Goal: Task Accomplishment & Management: Manage account settings

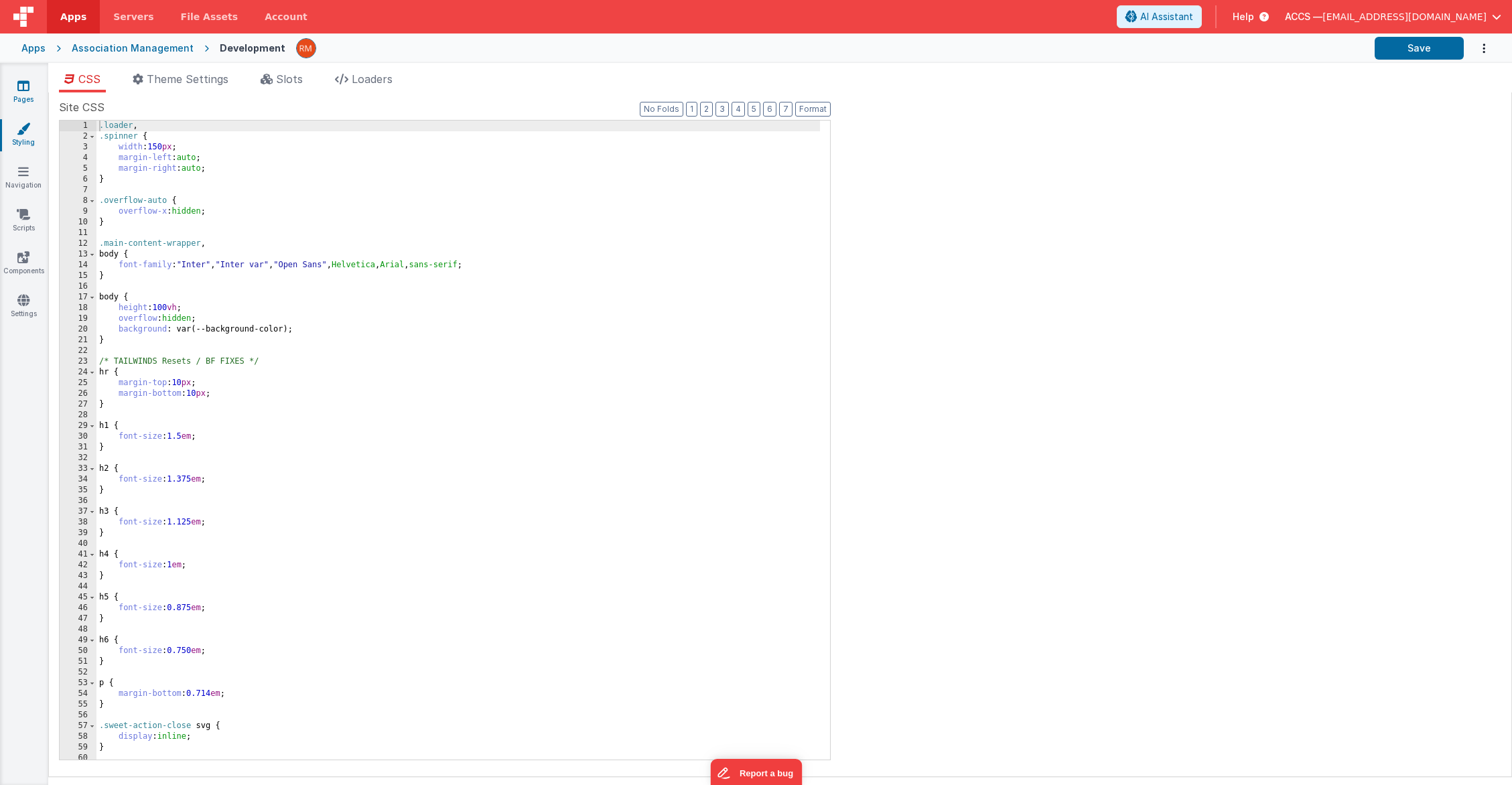
click at [26, 92] on link "Pages" at bounding box center [23, 92] width 48 height 27
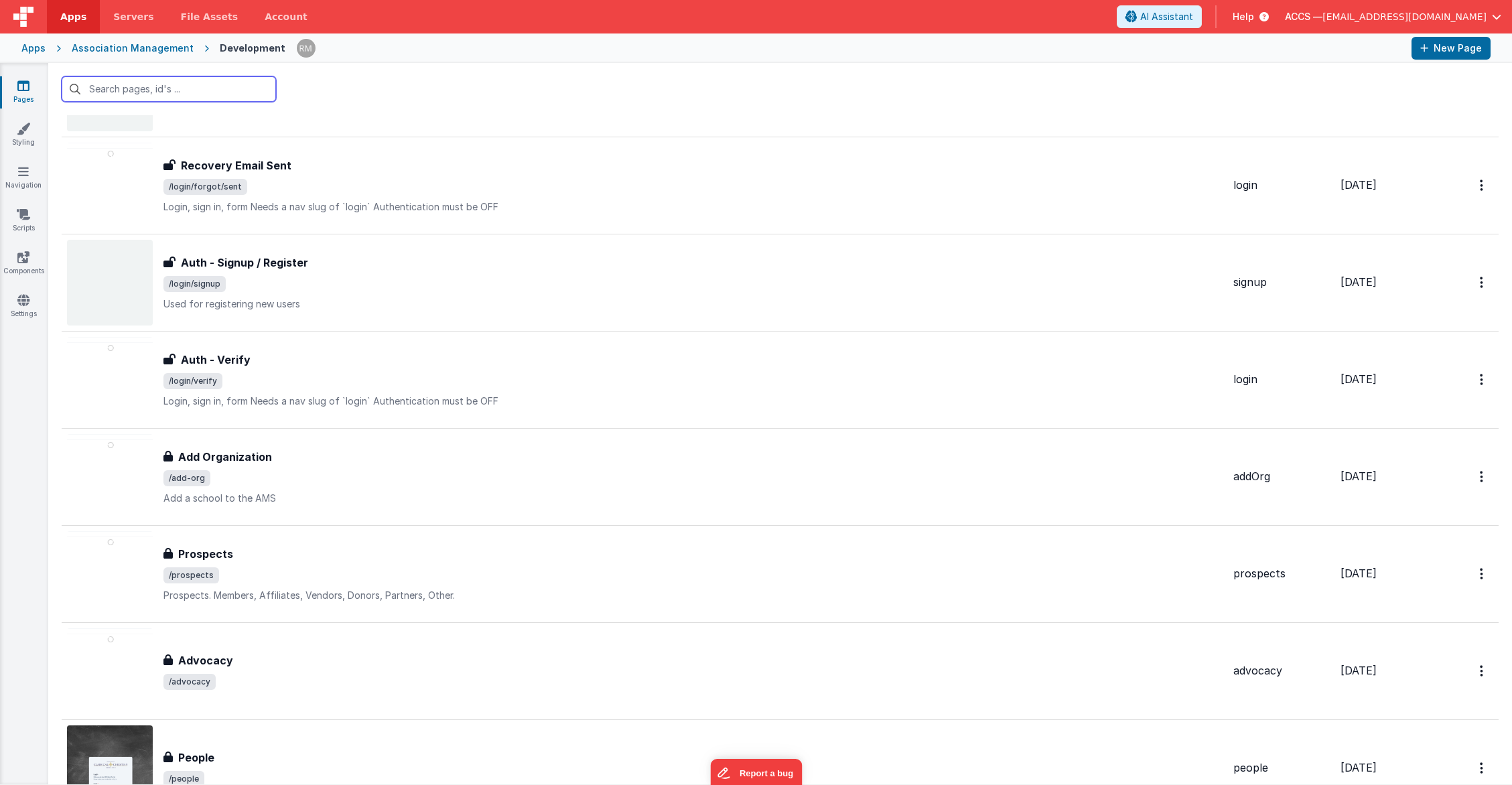
scroll to position [851, 0]
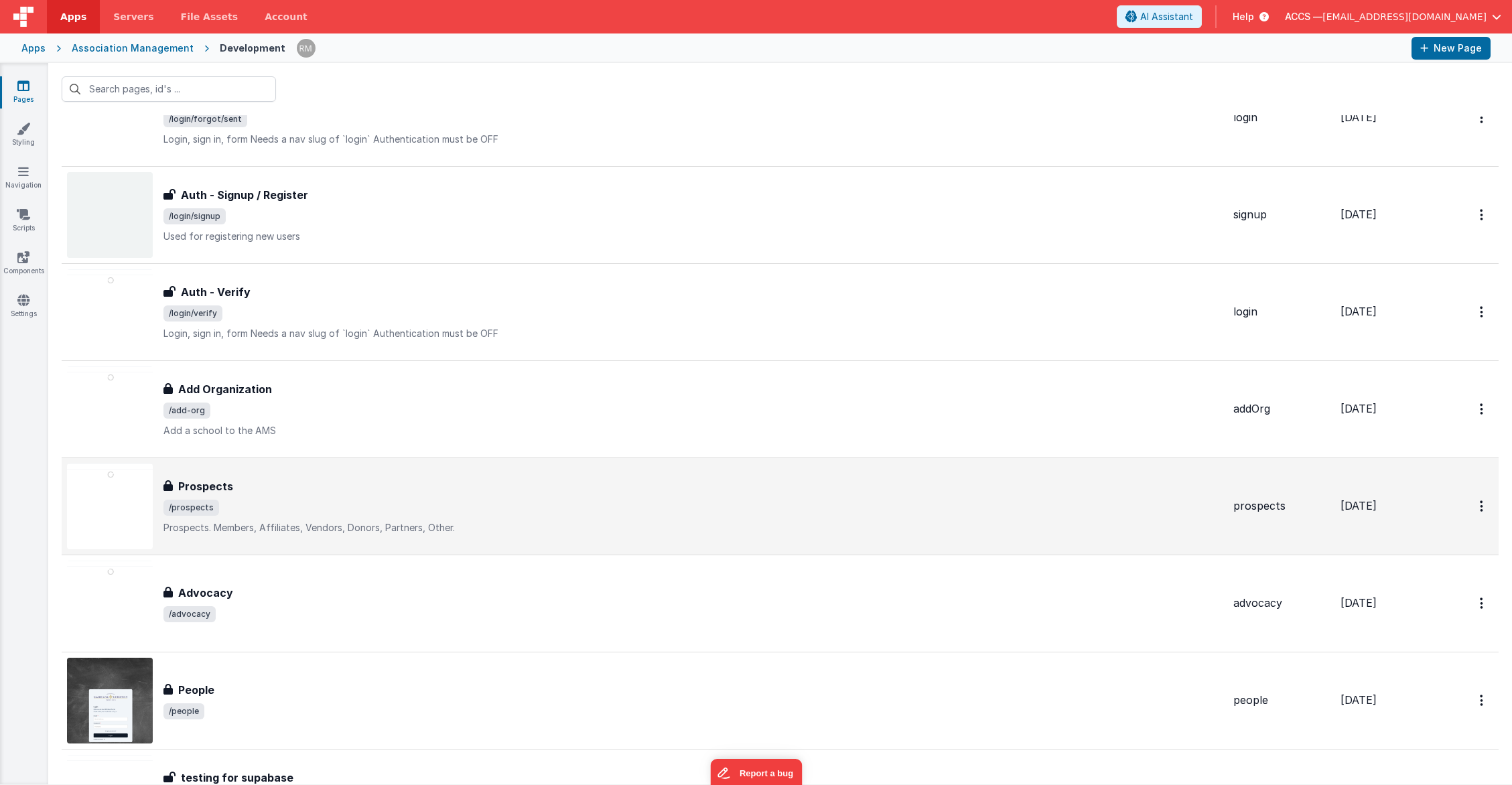
click at [366, 493] on div "Prospects" at bounding box center [693, 485] width 1059 height 16
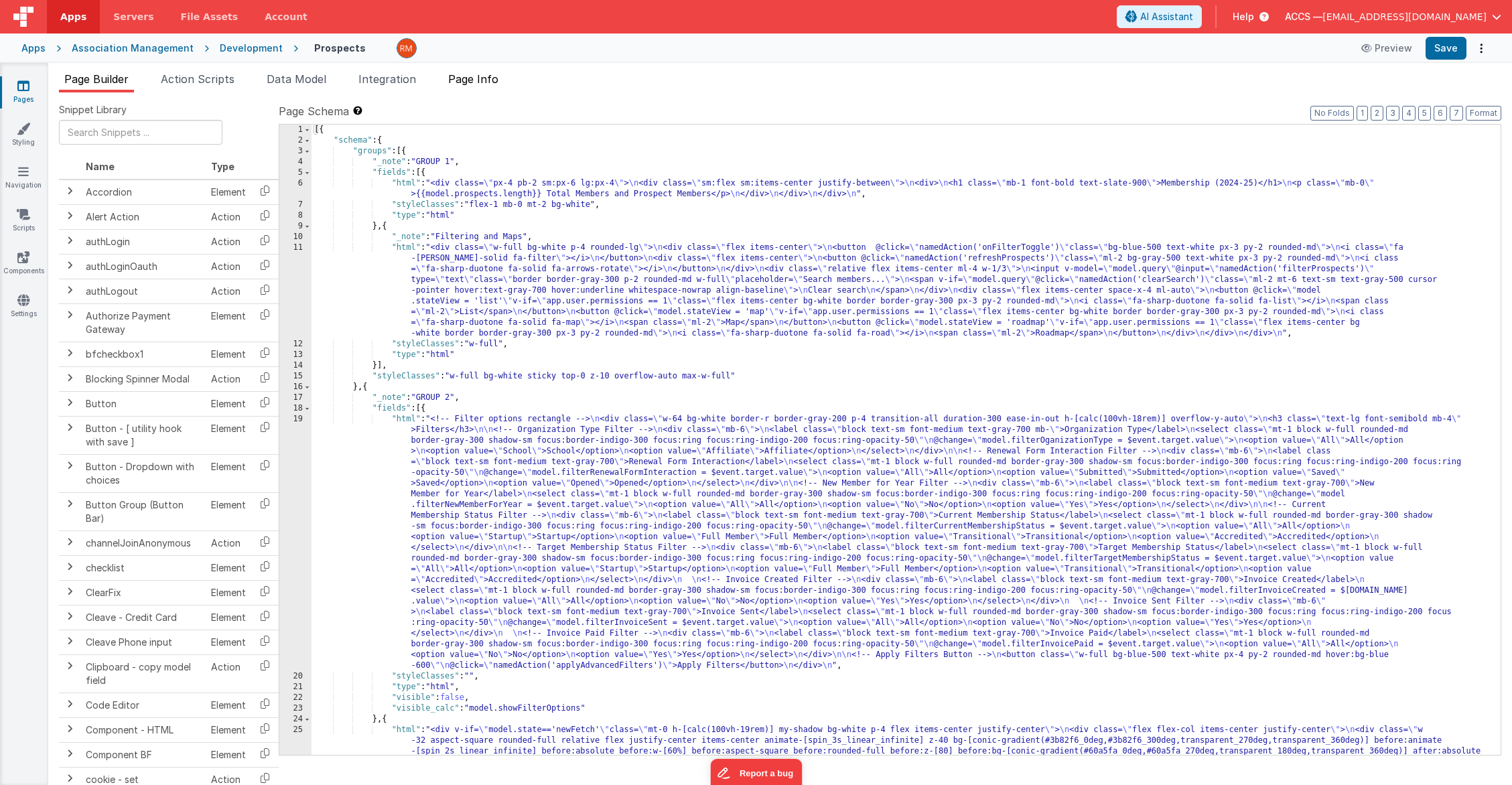
click at [469, 84] on span "Page Info" at bounding box center [473, 79] width 50 height 13
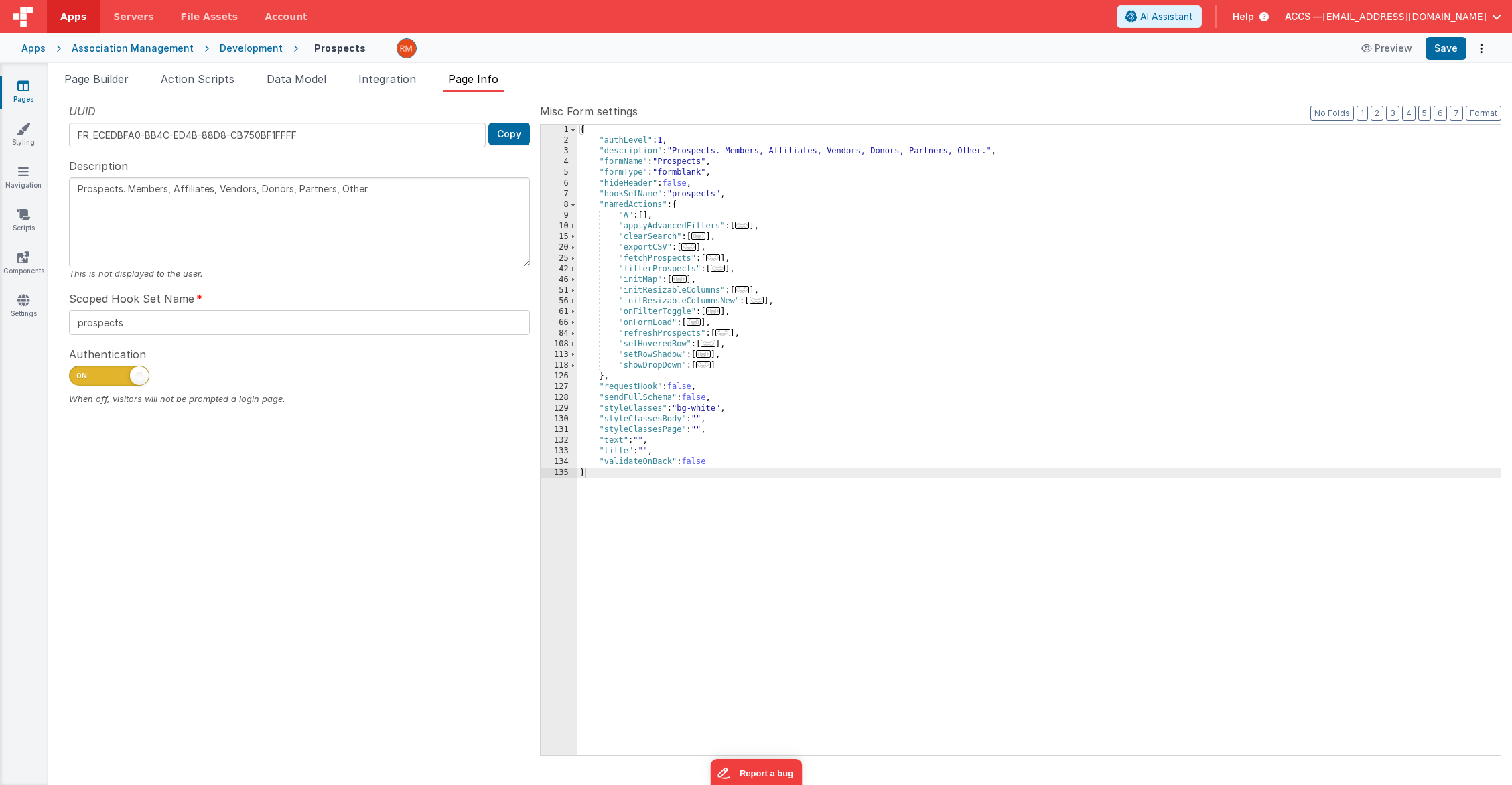
click at [76, 186] on textarea "Prospects. Members, Affiliates, Vendors, Donors, Partners, Other." at bounding box center [299, 222] width 460 height 90
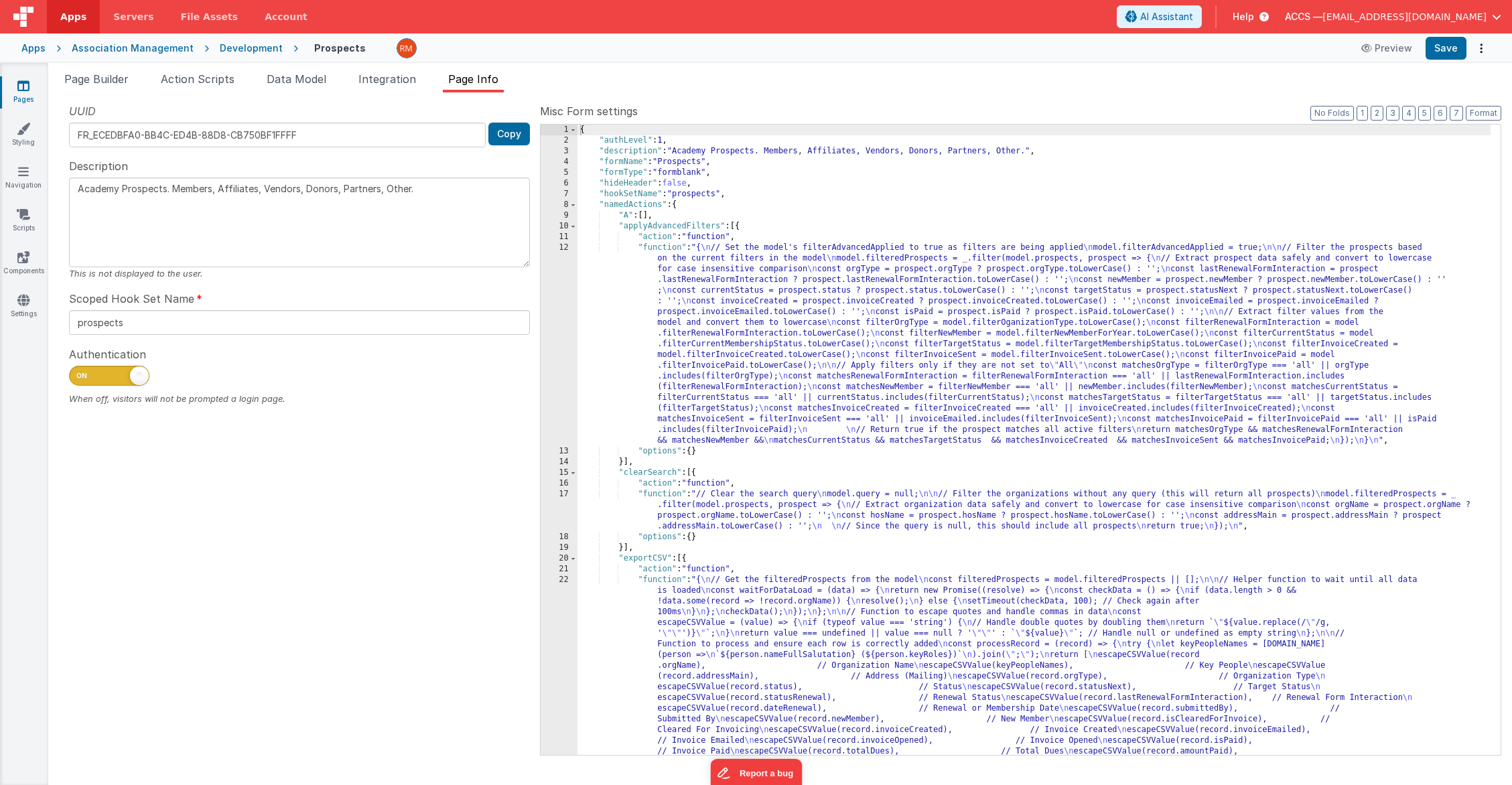
drag, startPoint x: 425, startPoint y: 188, endPoint x: 124, endPoint y: 190, distance: 301.0
click at [124, 190] on textarea "Academy Prospects. Members, Affiliates, Vendors, Donors, Partners, Other." at bounding box center [299, 222] width 460 height 90
click at [378, 250] on textarea "Academy Renewal" at bounding box center [299, 222] width 460 height 90
type textarea "Academy Renewal"
click at [1438, 51] on button "Save" at bounding box center [1445, 47] width 41 height 22
